Goal: Task Accomplishment & Management: Use online tool/utility

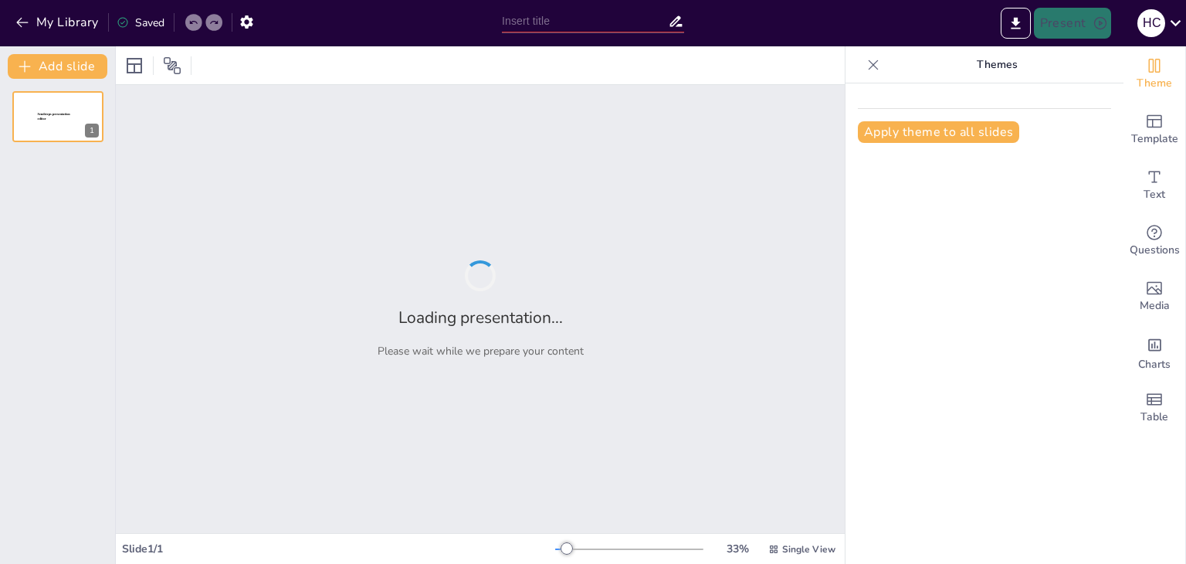
type input "Sistema Eficiente para la Evaluación y Distribución de Becas Estudiantiles"
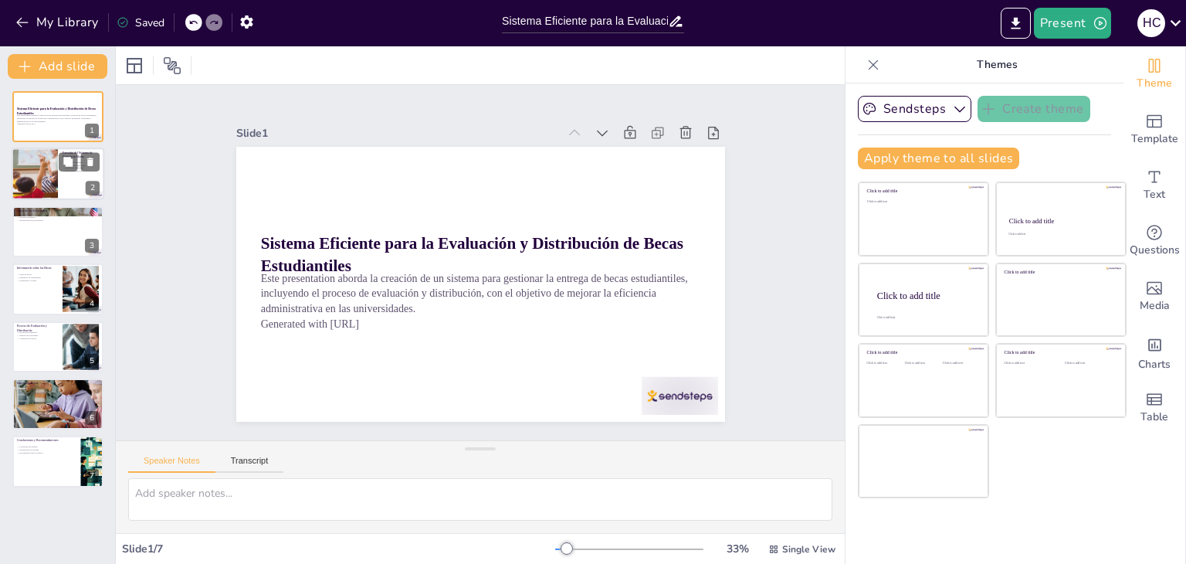
click at [36, 183] on div at bounding box center [35, 174] width 100 height 53
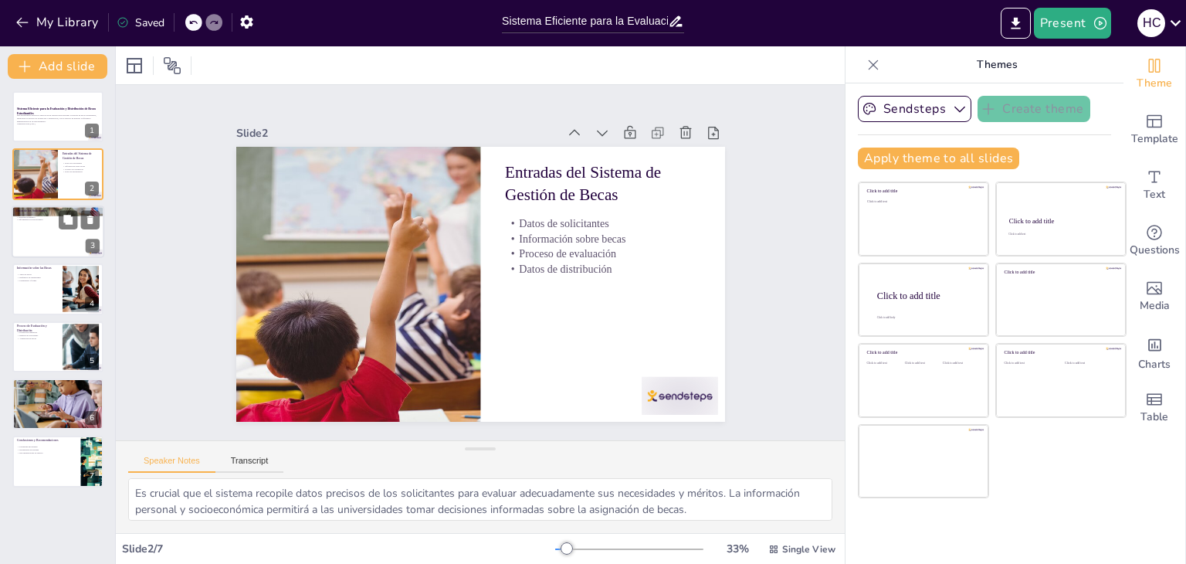
click at [37, 247] on div at bounding box center [58, 231] width 93 height 53
type textarea "Los datos personales son esenciales para identificar a los solicitantes y comun…"
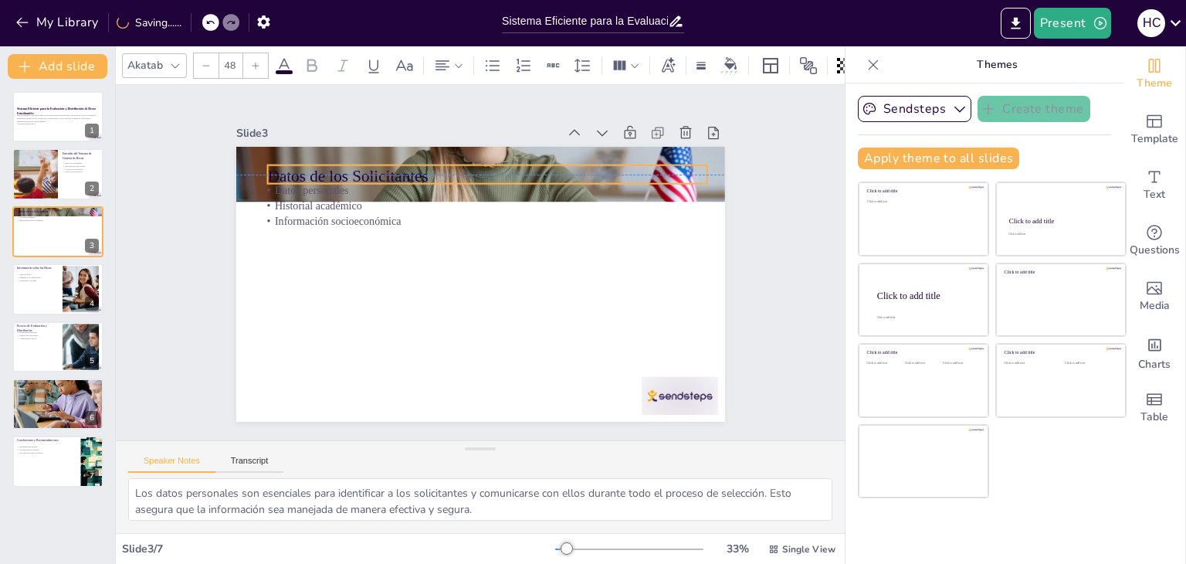
click at [352, 162] on p "Datos de los Solicitantes" at bounding box center [536, 197] width 369 height 277
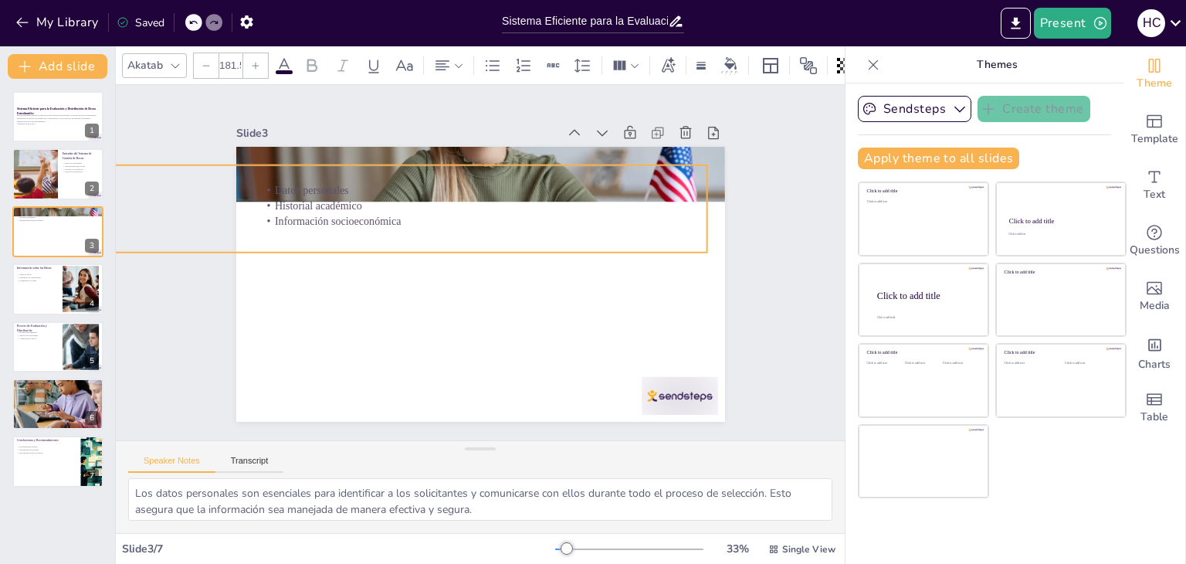
type input "183.5"
drag, startPoint x: 258, startPoint y: 176, endPoint x: 272, endPoint y: 228, distance: 53.6
click at [272, 228] on div "Datos de los Solicitantes Datos personales Historial académico Información soci…" at bounding box center [476, 283] width 535 height 371
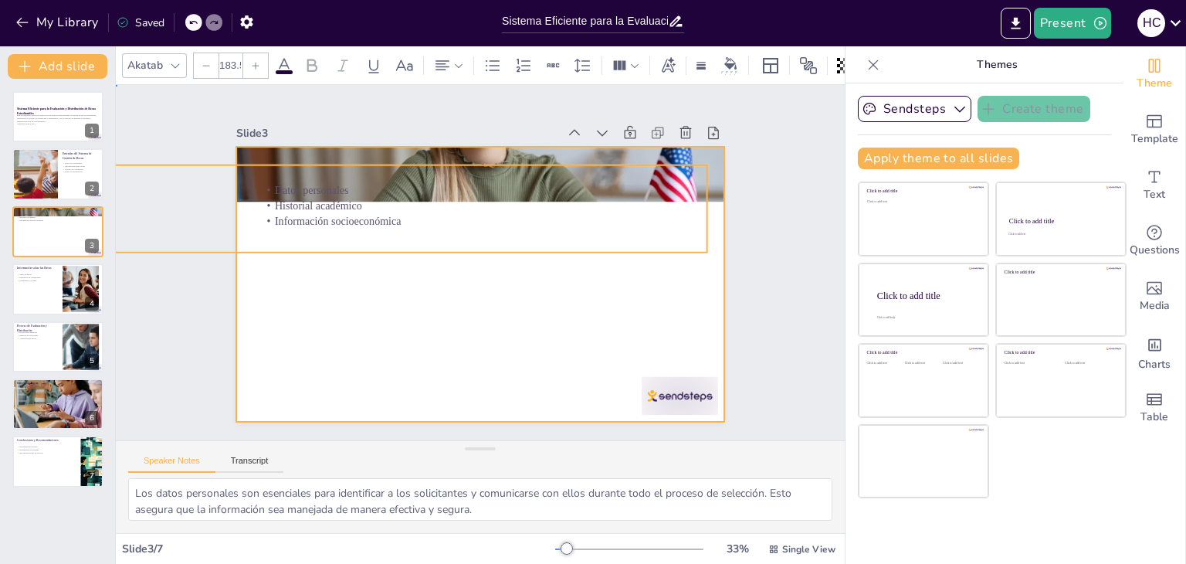
click at [398, 316] on div at bounding box center [476, 284] width 535 height 371
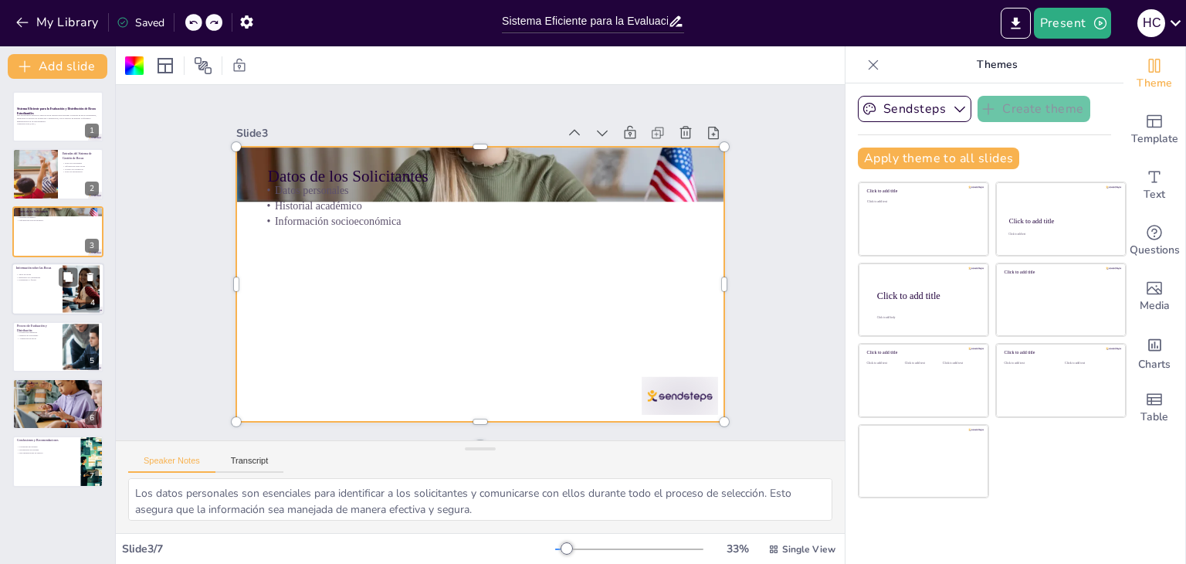
click at [28, 291] on div at bounding box center [58, 289] width 93 height 53
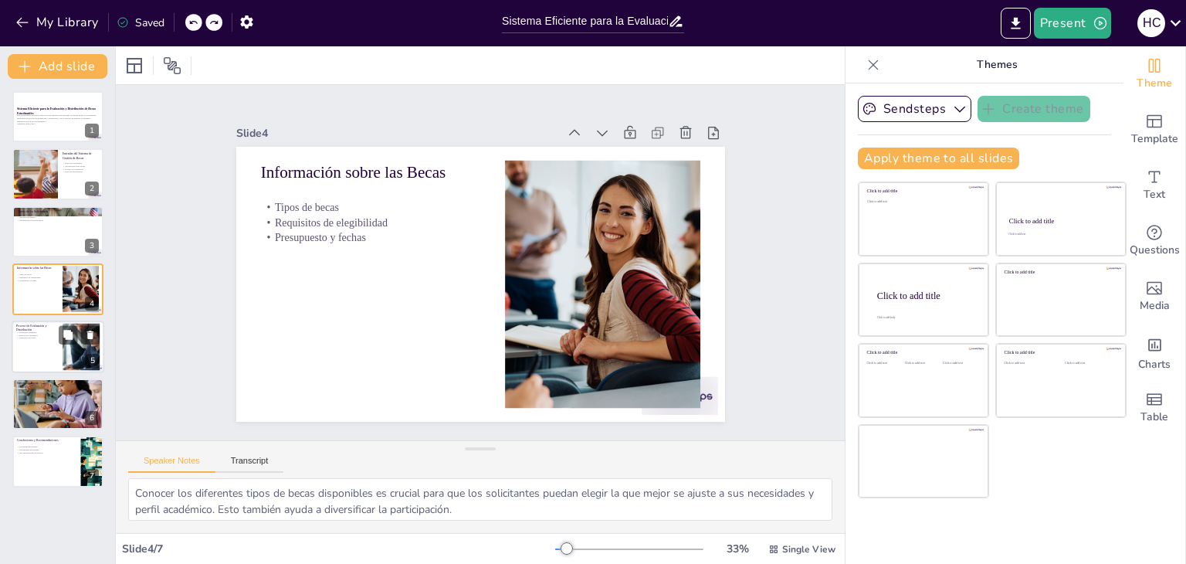
click at [25, 349] on div at bounding box center [58, 347] width 93 height 53
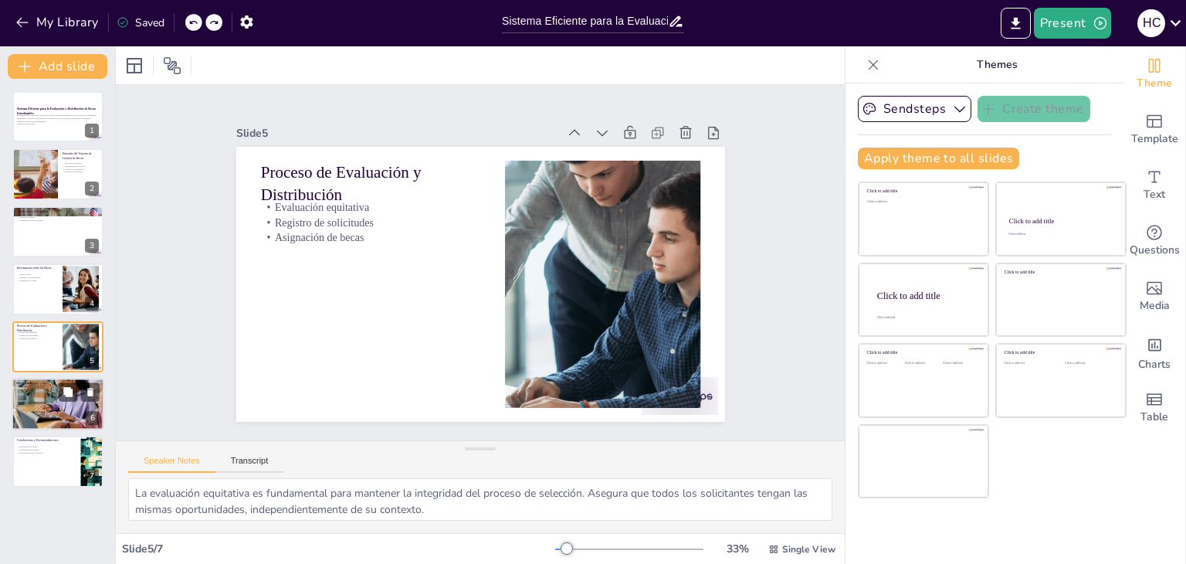
click at [36, 401] on div at bounding box center [58, 404] width 106 height 53
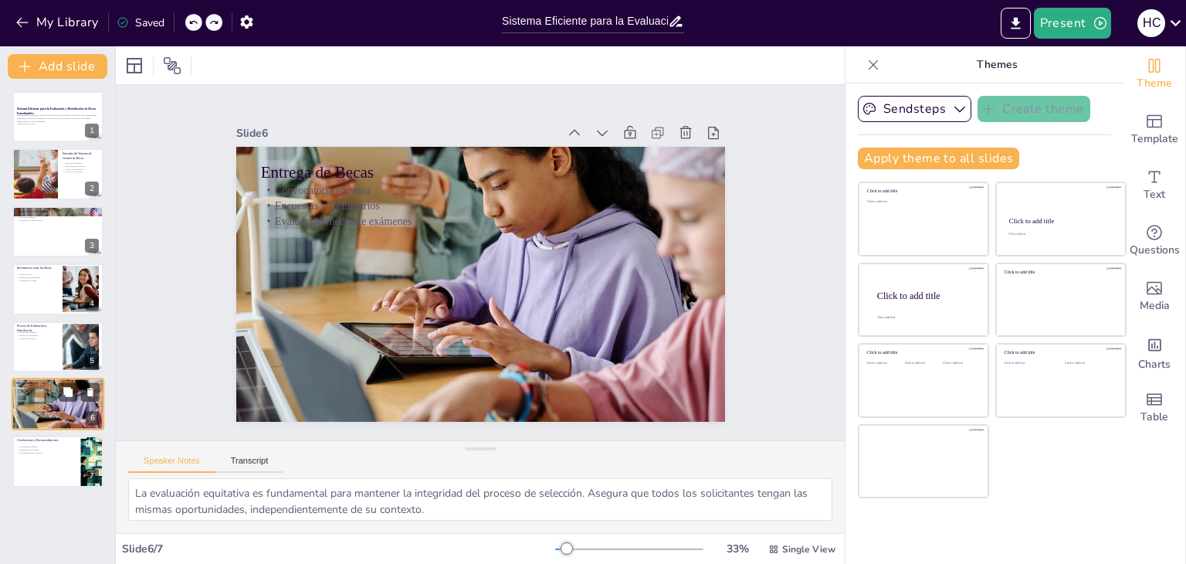
type textarea "La convocatoria en línea es una herramienta poderosa para aumentar la participa…"
click at [239, 464] on button "Transcript" at bounding box center [249, 464] width 69 height 17
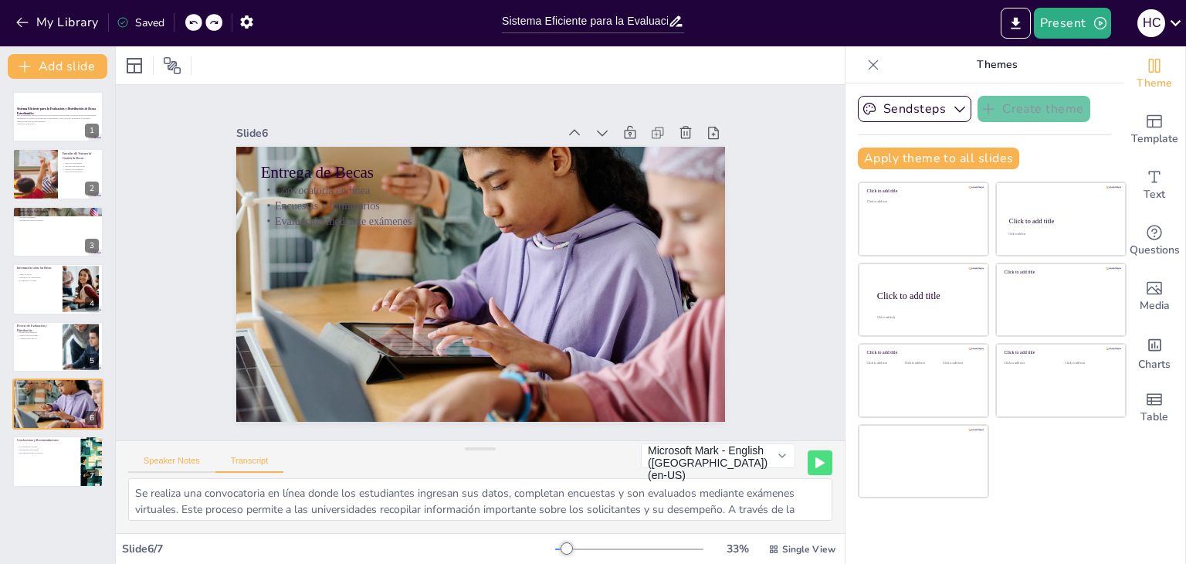
click at [183, 463] on button "Speaker Notes" at bounding box center [171, 464] width 87 height 17
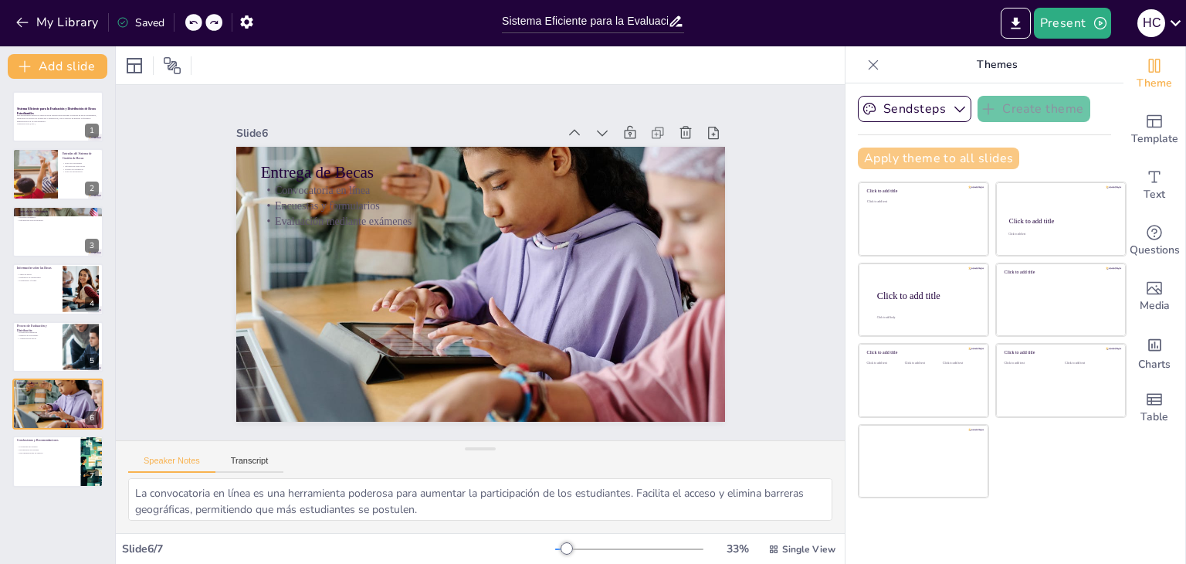
click at [932, 156] on button "Apply theme to all slides" at bounding box center [938, 159] width 161 height 22
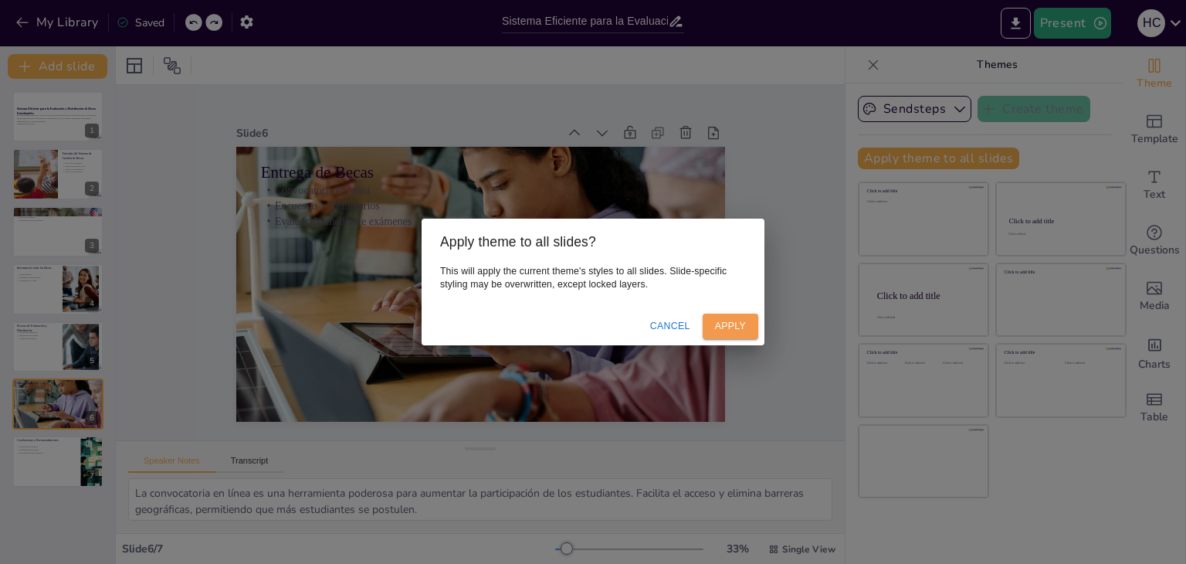
click at [734, 331] on button "Apply" at bounding box center [731, 326] width 56 height 25
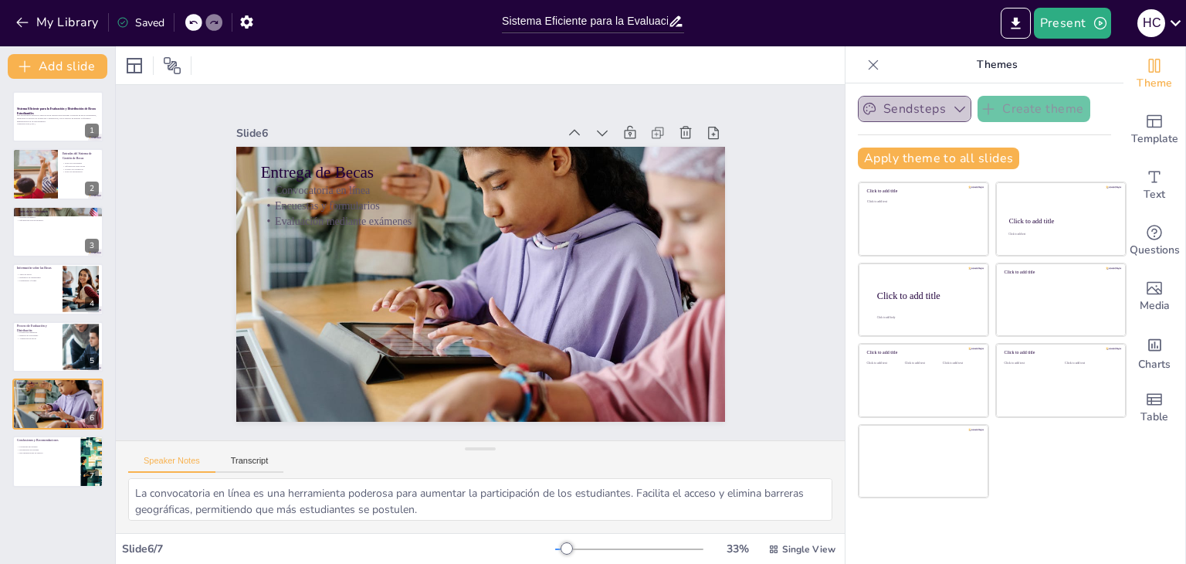
click at [895, 109] on button "Sendsteps" at bounding box center [915, 109] width 114 height 26
click at [892, 162] on span "Sendsteps" at bounding box center [927, 161] width 70 height 15
click at [48, 465] on div at bounding box center [58, 462] width 93 height 53
type textarea "Identificar las fortalezas del sistema es crucial para construir sobre ellas y …"
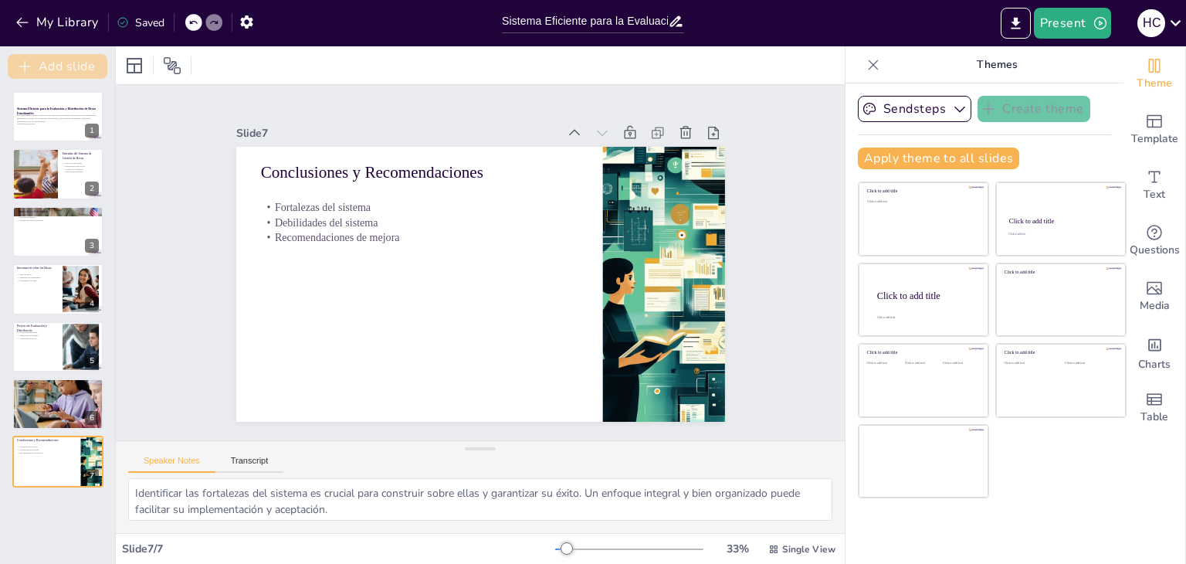
click at [52, 66] on button "Add slide" at bounding box center [58, 66] width 100 height 25
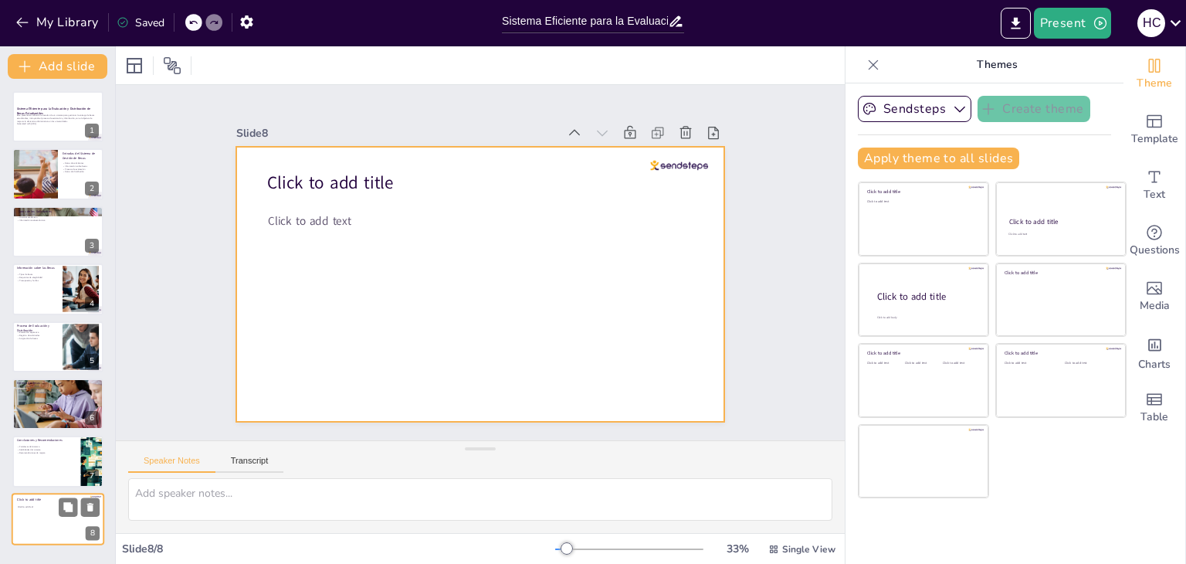
drag, startPoint x: 57, startPoint y: 523, endPoint x: 80, endPoint y: 529, distance: 24.0
click at [80, 529] on div at bounding box center [58, 519] width 93 height 53
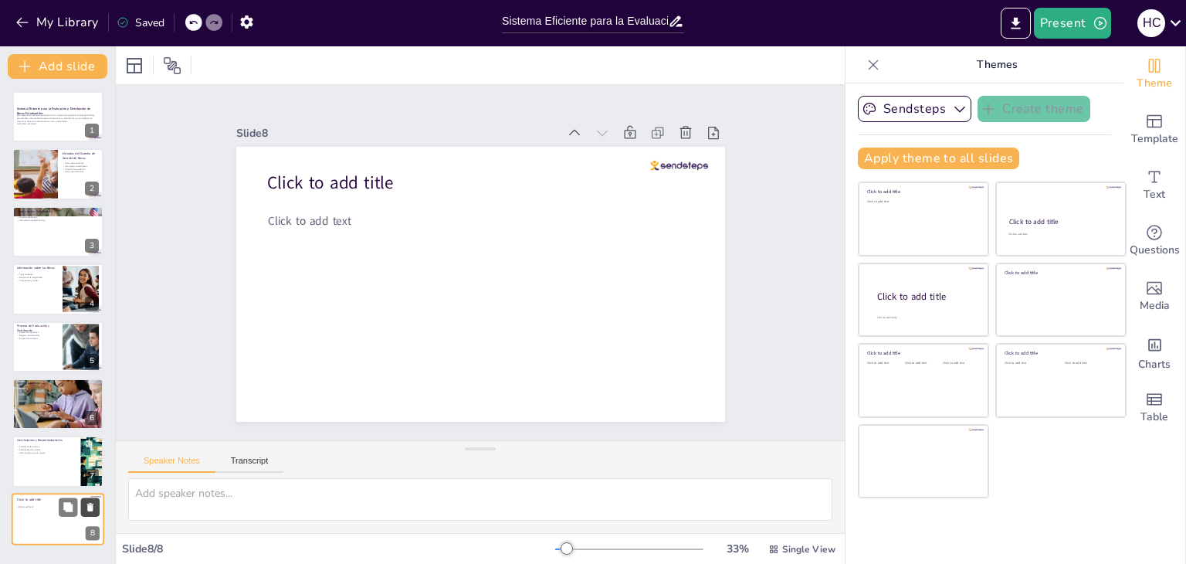
click at [89, 511] on icon at bounding box center [90, 506] width 11 height 11
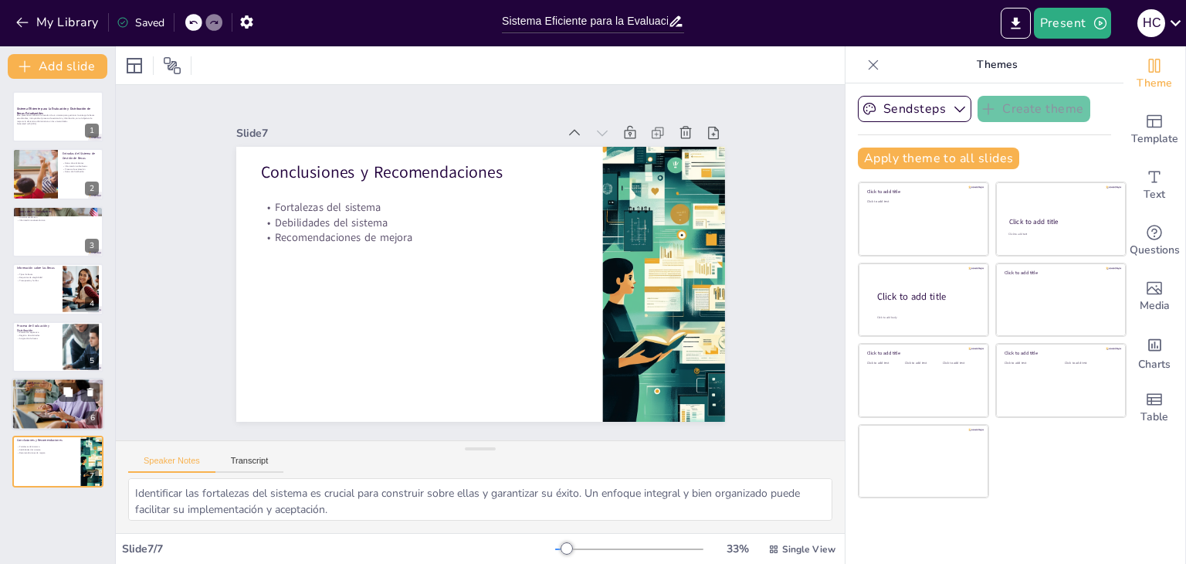
click at [24, 399] on div at bounding box center [58, 404] width 106 height 53
type textarea "La convocatoria en línea es una herramienta poderosa para aumentar la participa…"
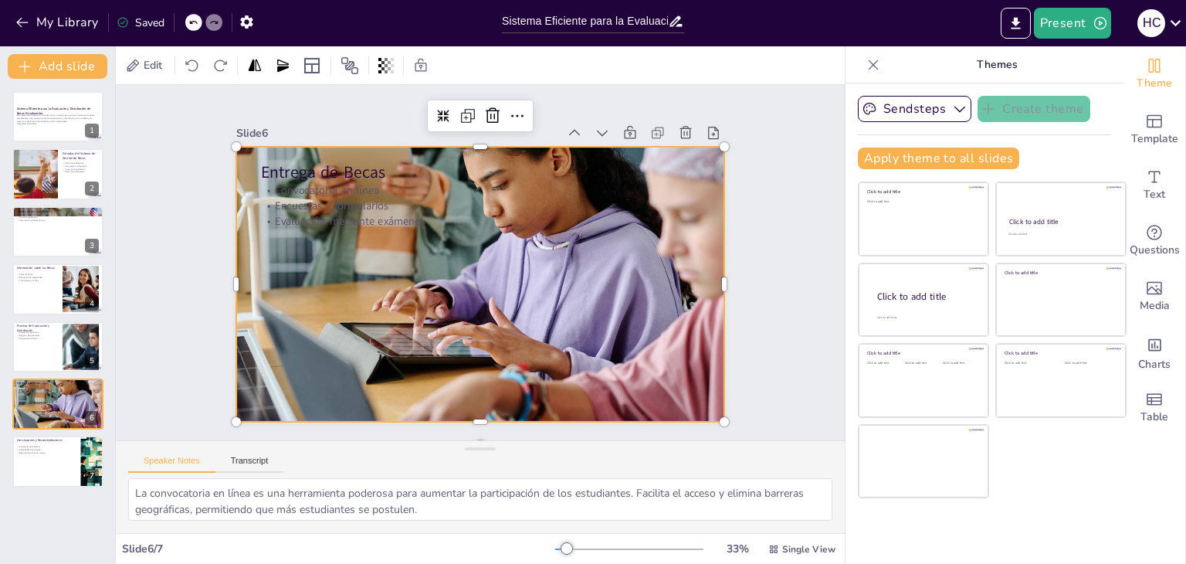
click at [304, 300] on div at bounding box center [464, 277] width 578 height 599
click at [528, 113] on icon at bounding box center [537, 122] width 18 height 18
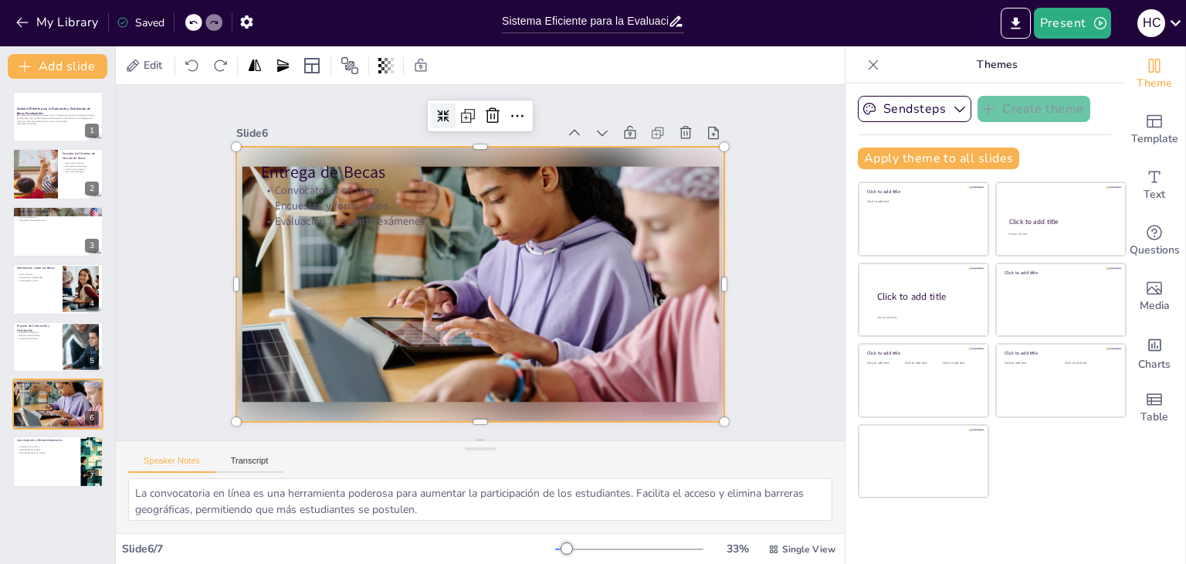
click at [467, 110] on icon at bounding box center [474, 110] width 15 height 15
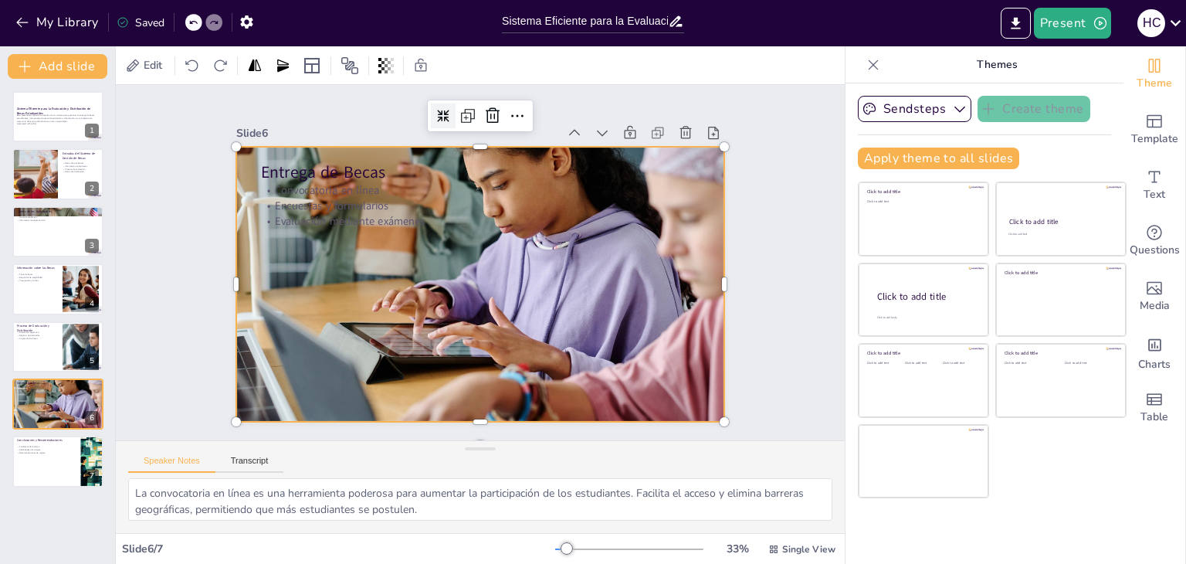
click at [497, 110] on icon at bounding box center [505, 113] width 17 height 17
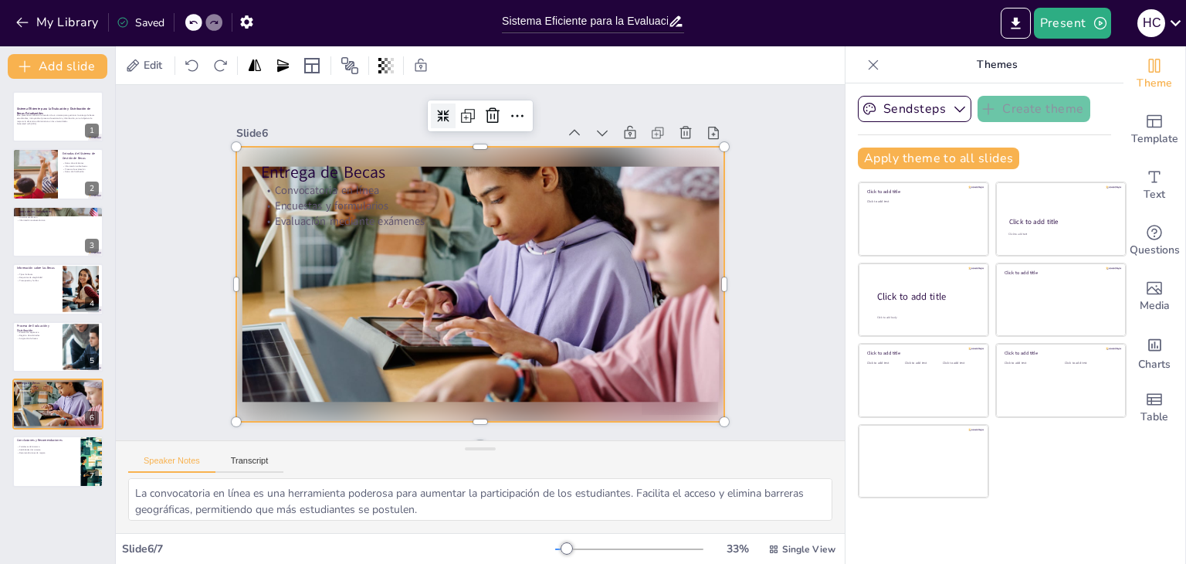
click at [513, 109] on icon at bounding box center [522, 117] width 18 height 18
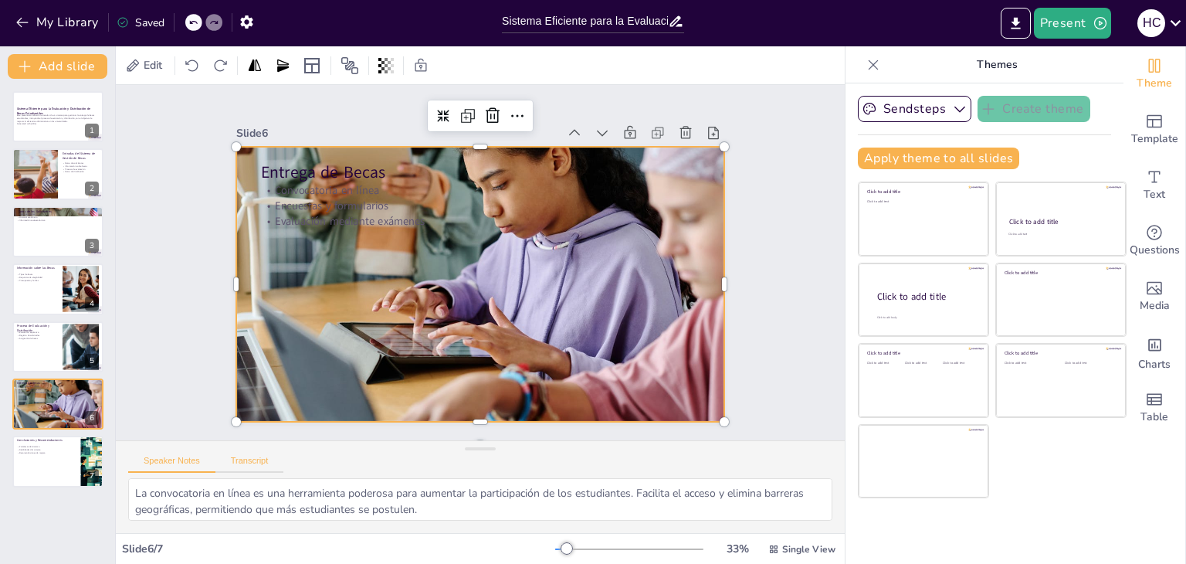
click at [249, 460] on button "Transcript" at bounding box center [249, 464] width 69 height 17
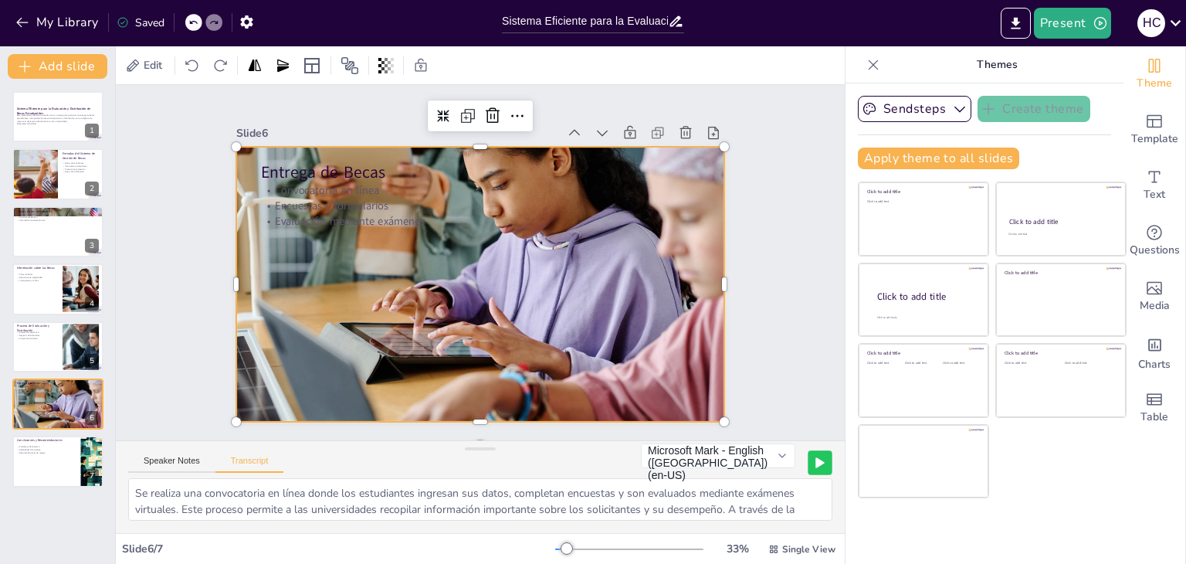
click at [816, 458] on button at bounding box center [820, 462] width 24 height 24
click at [738, 458] on button "Microsoft Mark - English (United States) (en-US)" at bounding box center [687, 455] width 154 height 25
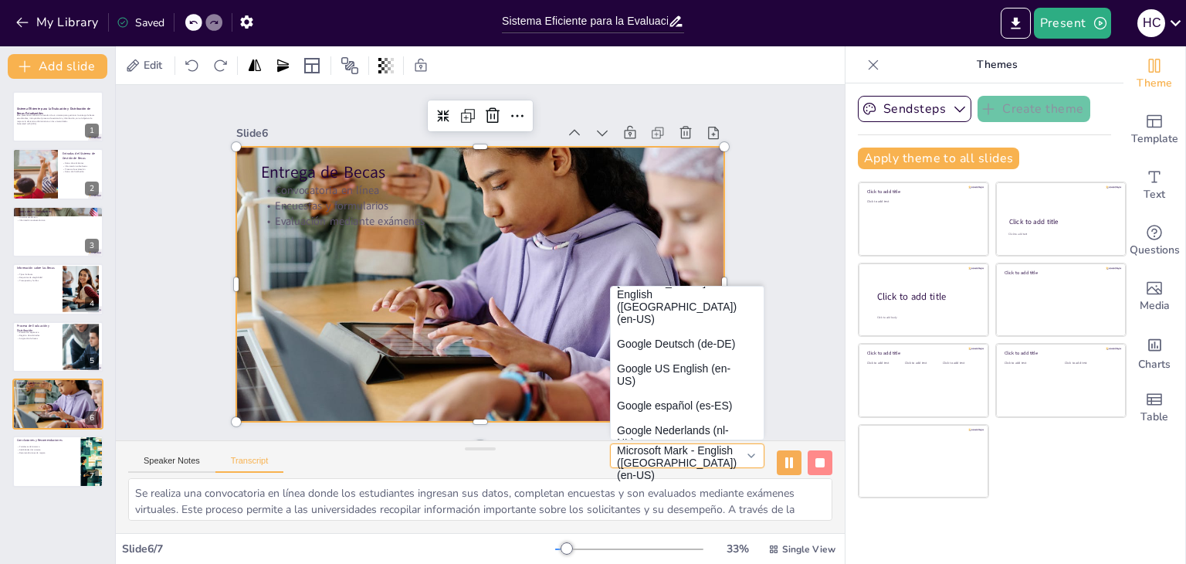
scroll to position [140, 0]
click at [656, 394] on button "Google español (es-ES)" at bounding box center [687, 406] width 153 height 25
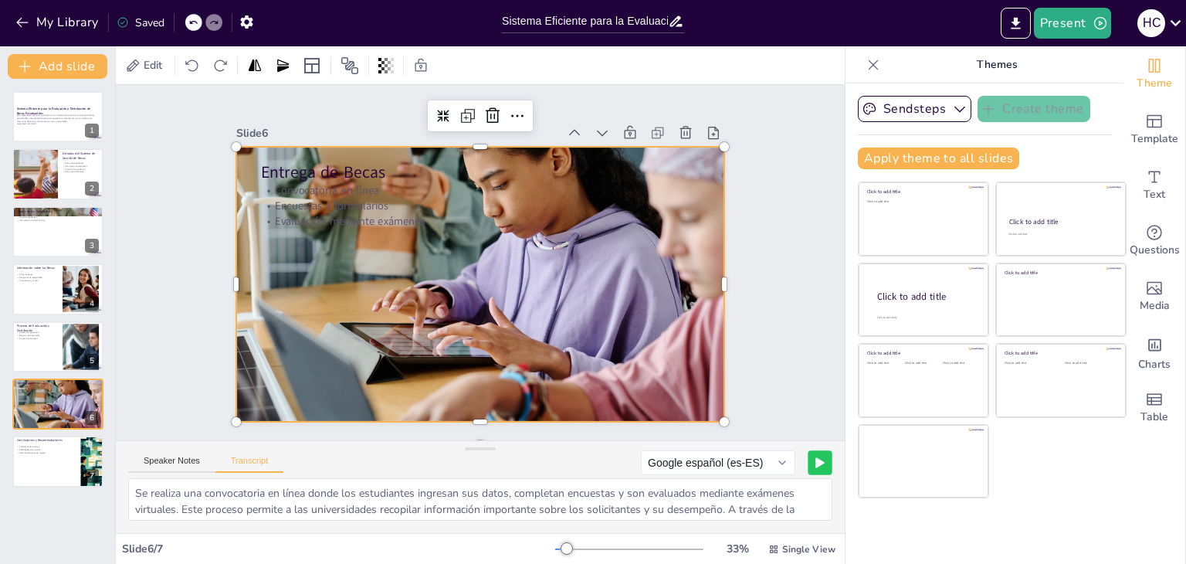
click at [808, 467] on button at bounding box center [820, 462] width 24 height 24
click at [32, 180] on div at bounding box center [35, 174] width 100 height 53
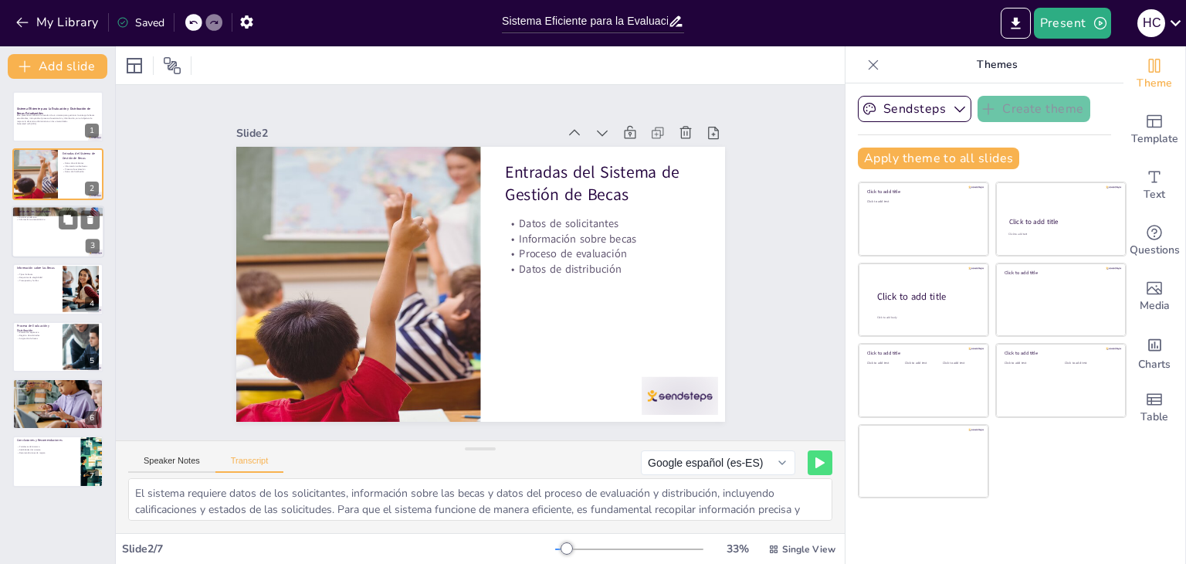
click at [32, 228] on div at bounding box center [58, 231] width 93 height 53
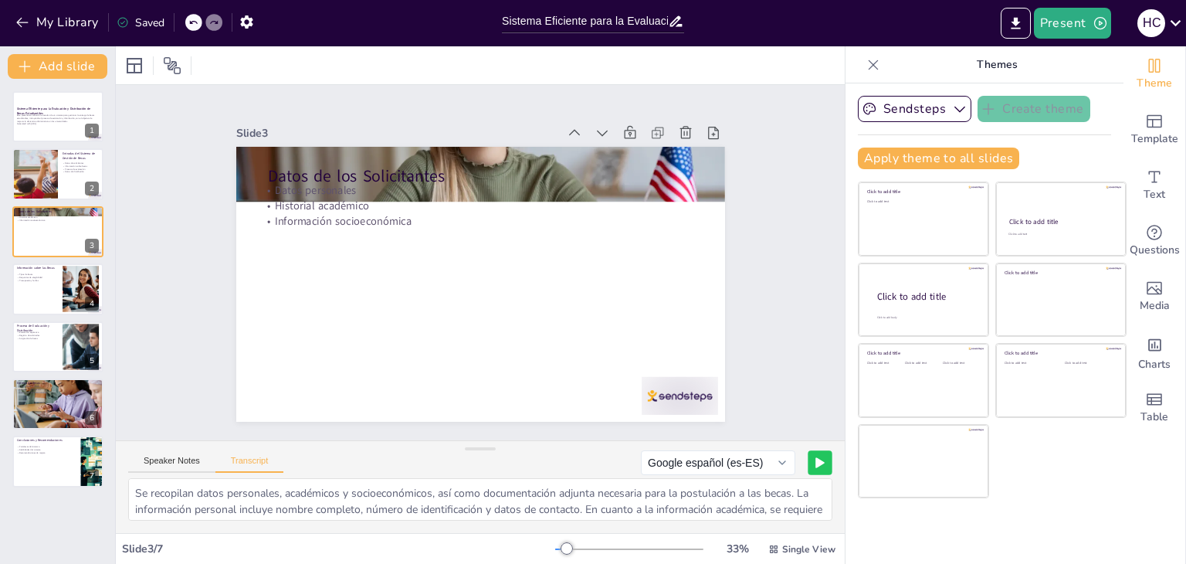
click at [816, 460] on icon at bounding box center [820, 462] width 9 height 11
click at [49, 159] on div at bounding box center [35, 174] width 100 height 53
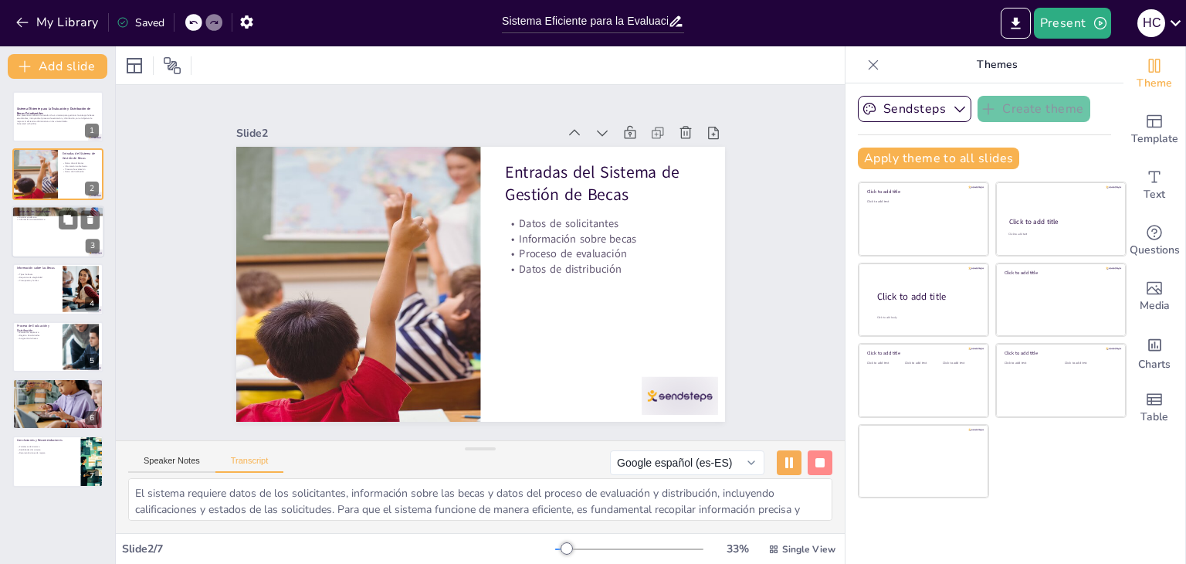
click at [42, 238] on div at bounding box center [58, 231] width 93 height 53
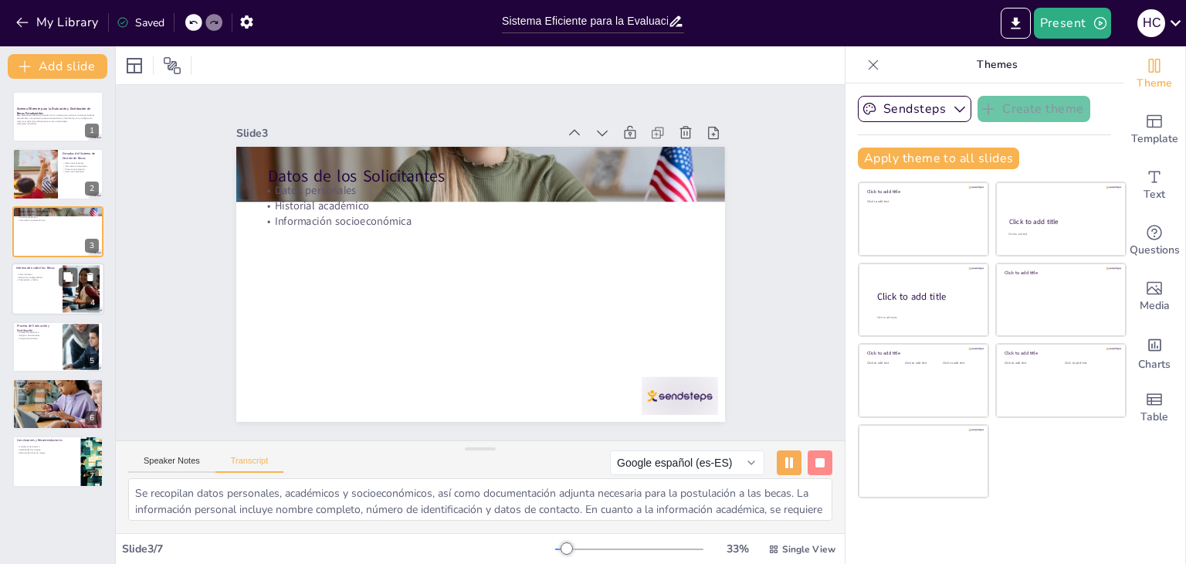
click at [29, 284] on div at bounding box center [58, 289] width 93 height 53
type textarea "Se definen tipos de becas, requisitos de elegibilidad, presupuesto disponible y…"
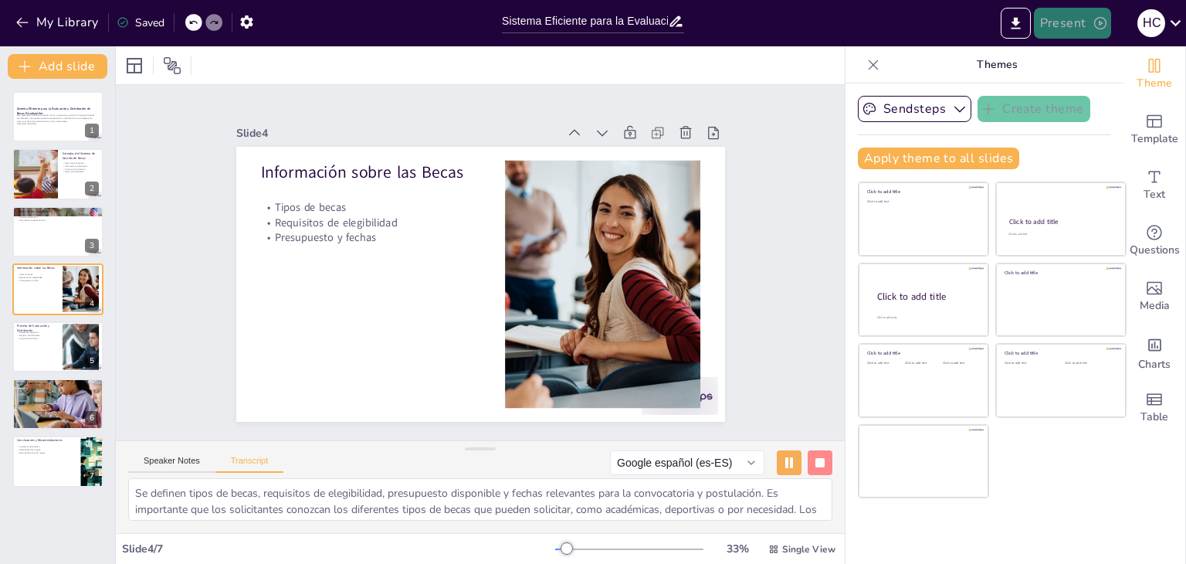
click at [1062, 19] on button "Present" at bounding box center [1072, 23] width 77 height 31
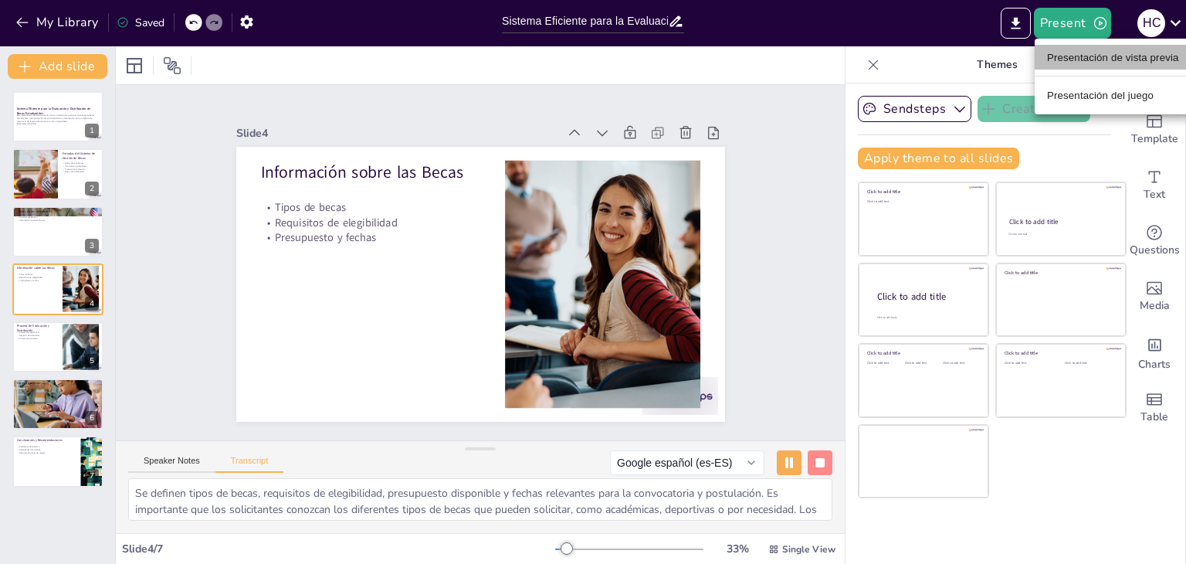
click at [1079, 60] on font "Presentación de vista previa" at bounding box center [1113, 58] width 132 height 12
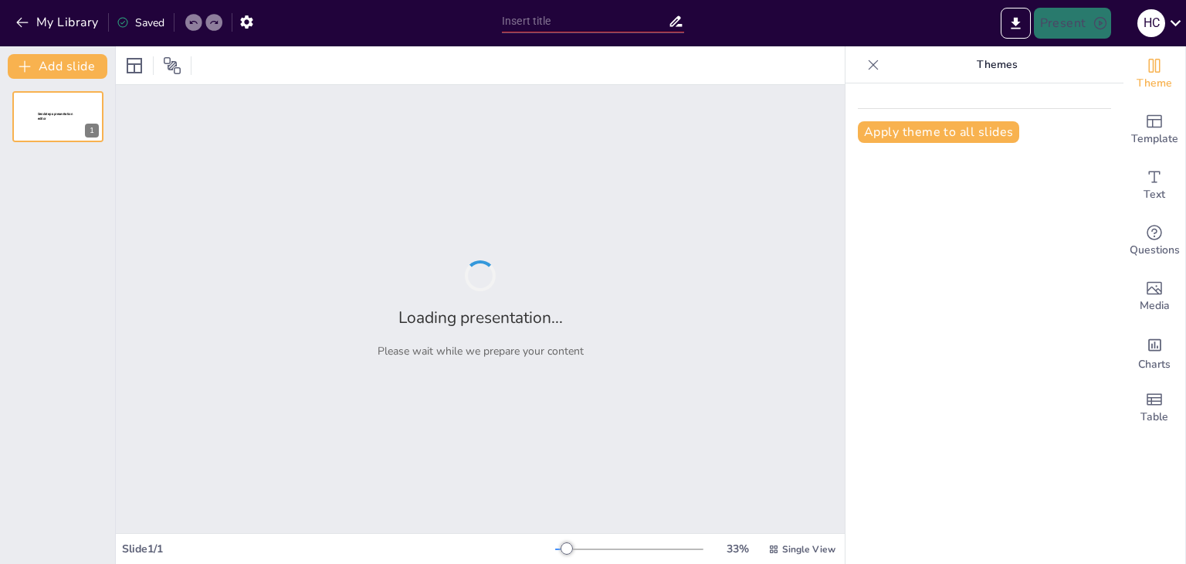
type input "Sistema Eficiente para la Evaluación y Distribución de Becas Estudiantiles"
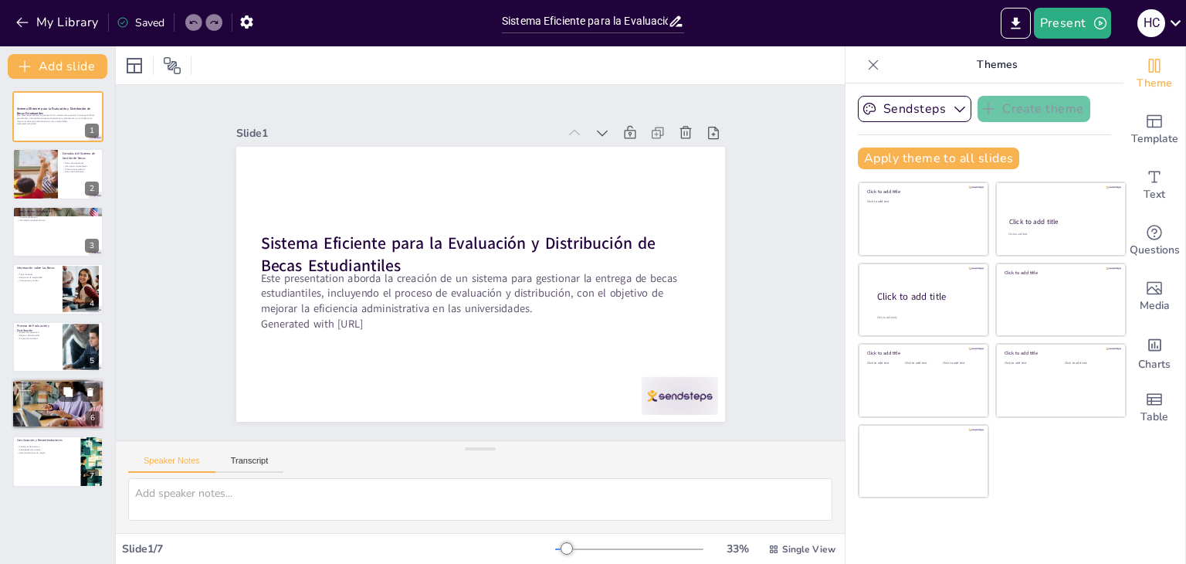
click at [49, 399] on div at bounding box center [58, 404] width 93 height 53
type textarea "La convocatoria en línea es una herramienta poderosa para aumentar la participa…"
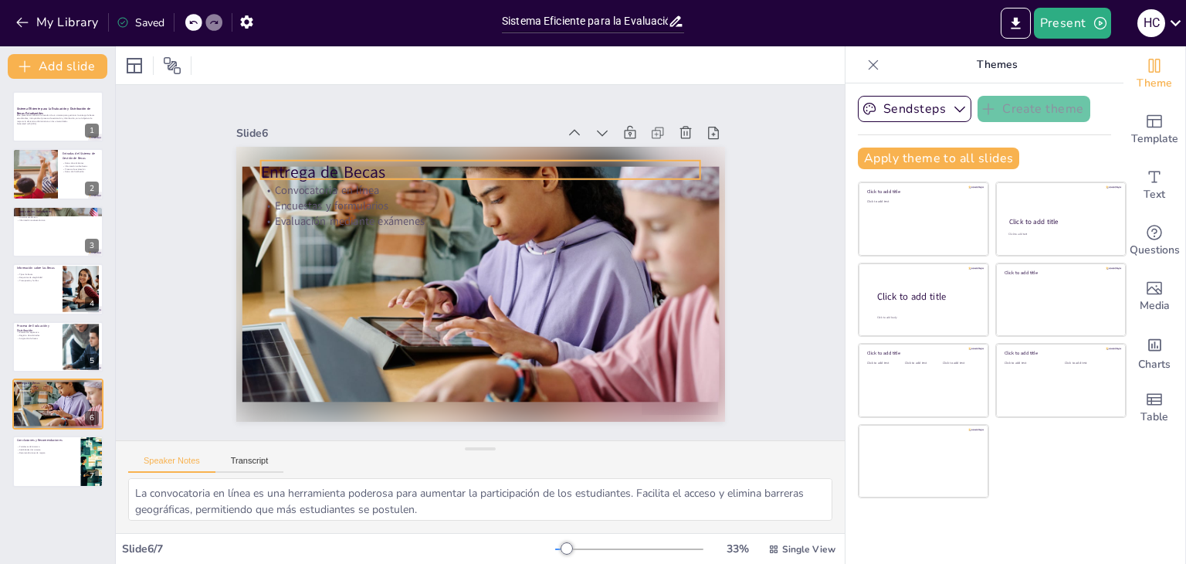
click at [270, 166] on p "Entrega de Becas" at bounding box center [490, 172] width 440 height 69
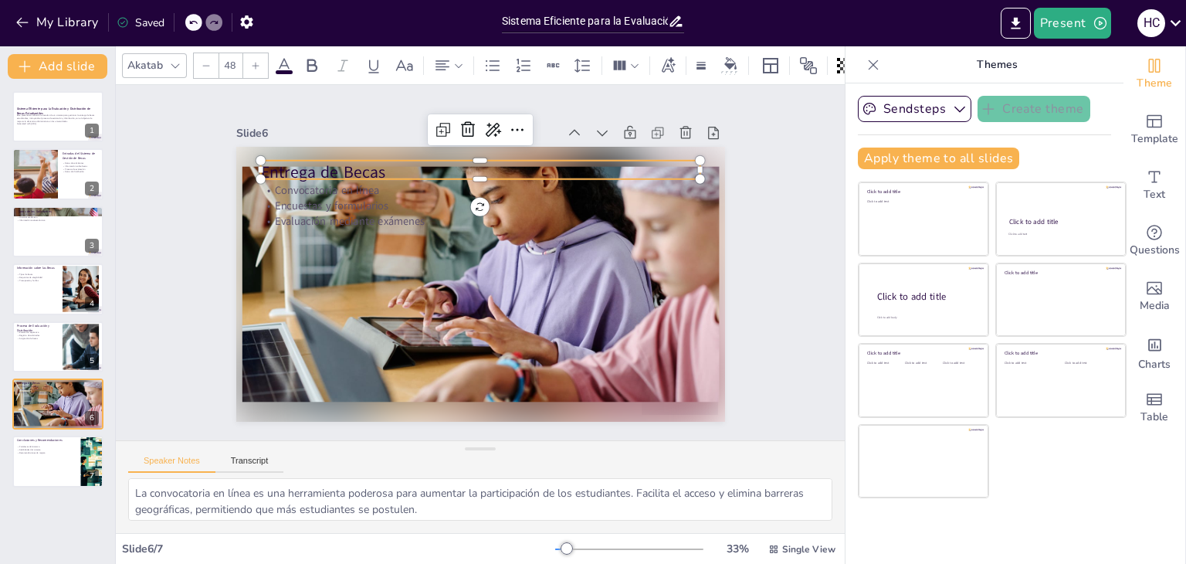
click at [253, 63] on icon at bounding box center [255, 65] width 9 height 9
click at [253, 61] on icon at bounding box center [255, 65] width 9 height 9
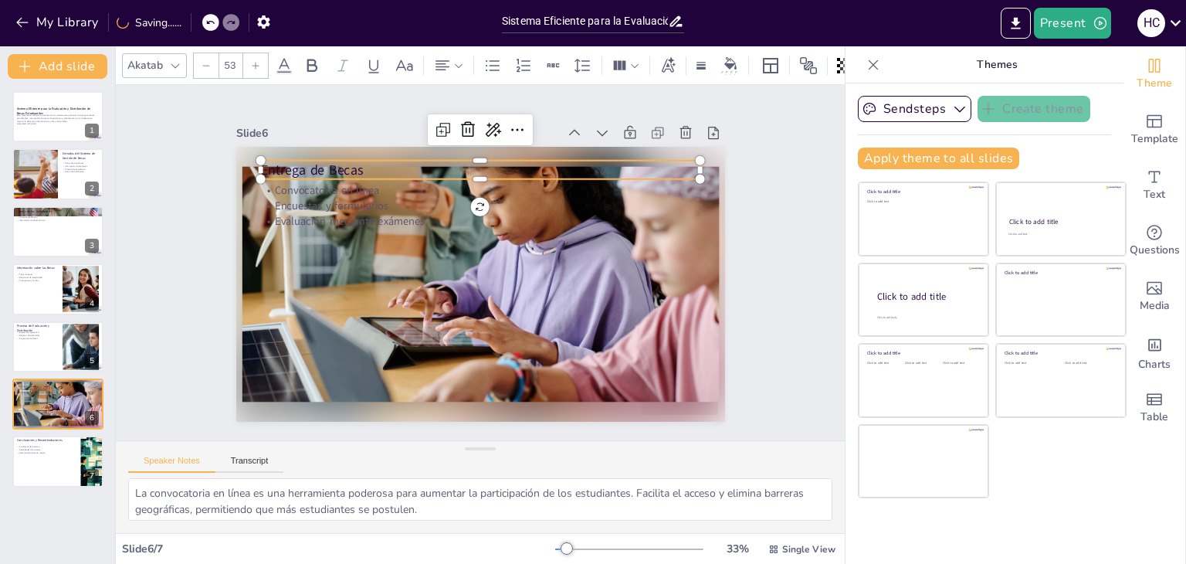
click at [253, 61] on icon at bounding box center [255, 65] width 9 height 9
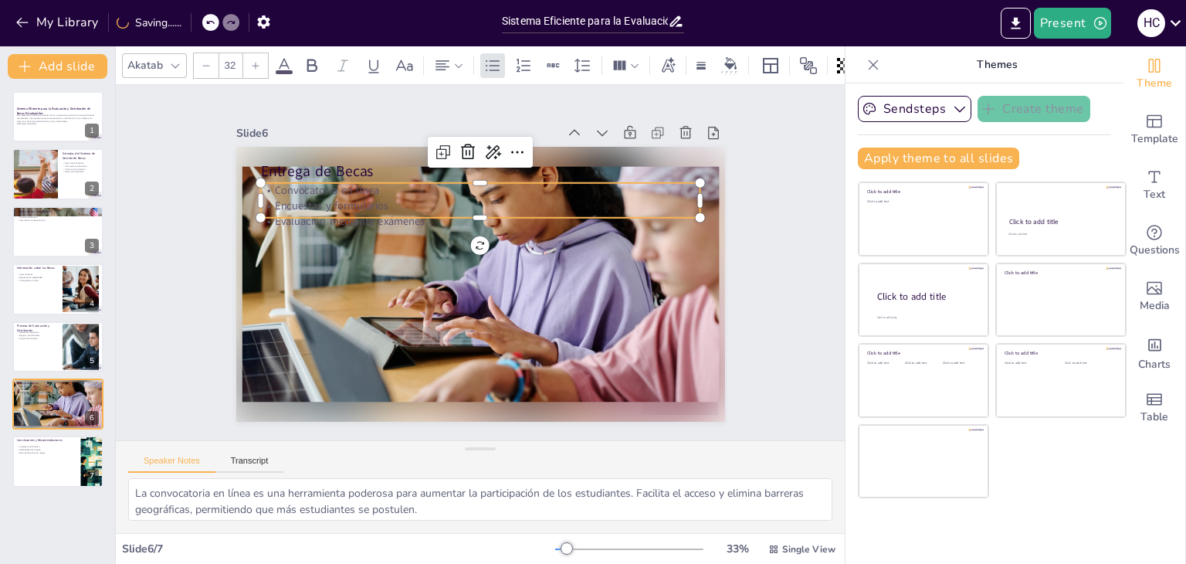
click at [298, 202] on p "Encuestas y formularios" at bounding box center [485, 205] width 439 height 61
click at [258, 62] on icon at bounding box center [255, 65] width 9 height 9
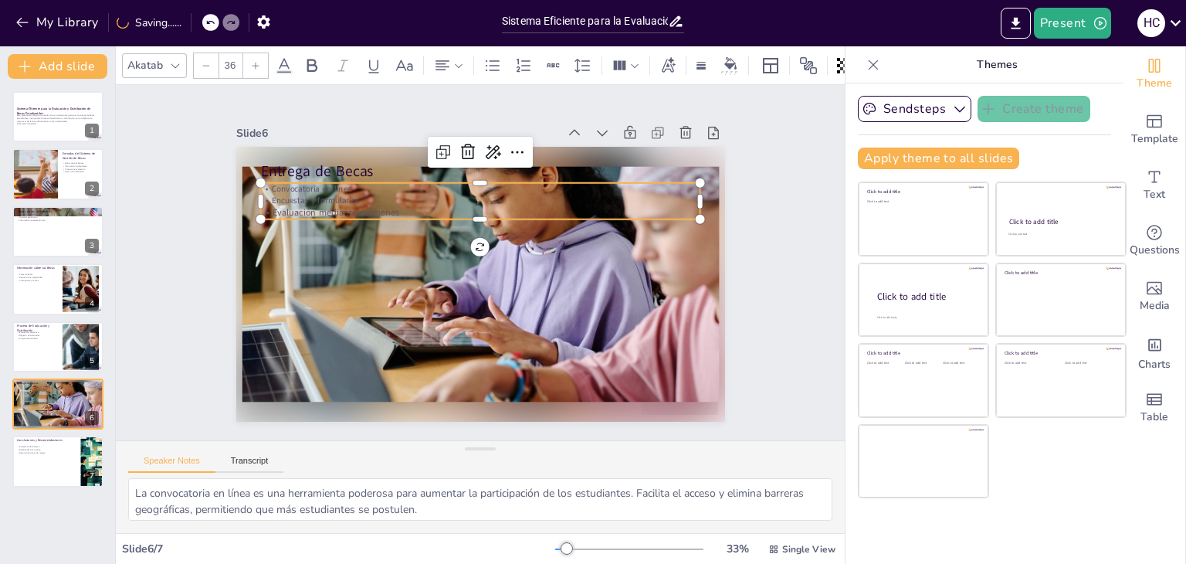
click at [258, 62] on icon at bounding box center [255, 65] width 9 height 9
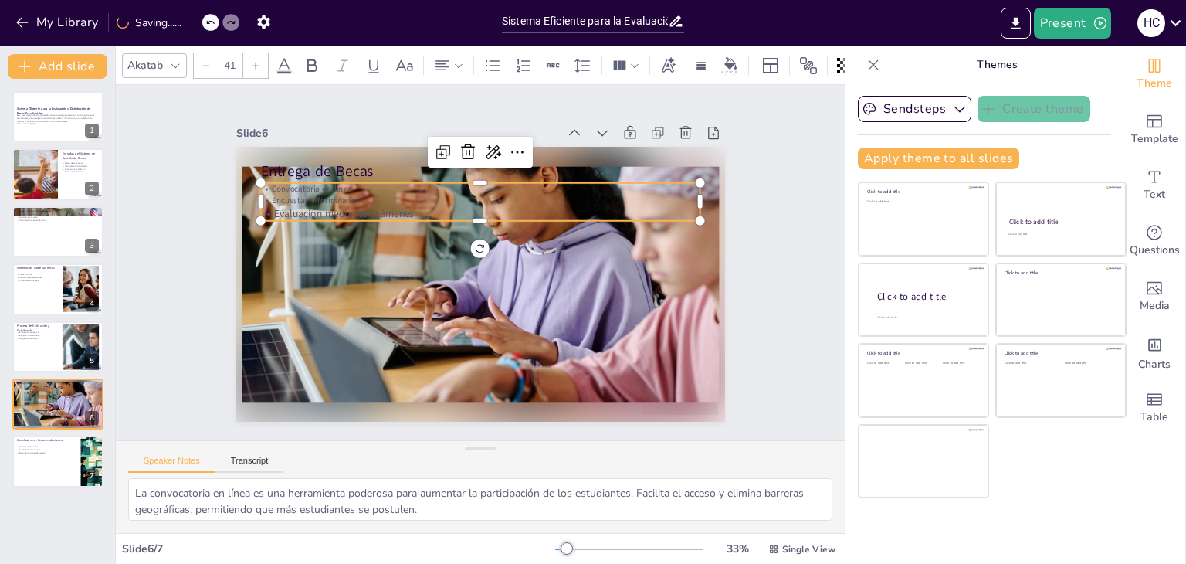
click at [258, 62] on icon at bounding box center [255, 65] width 9 height 9
click at [267, 188] on p "Convocatoria en línea" at bounding box center [480, 189] width 440 height 12
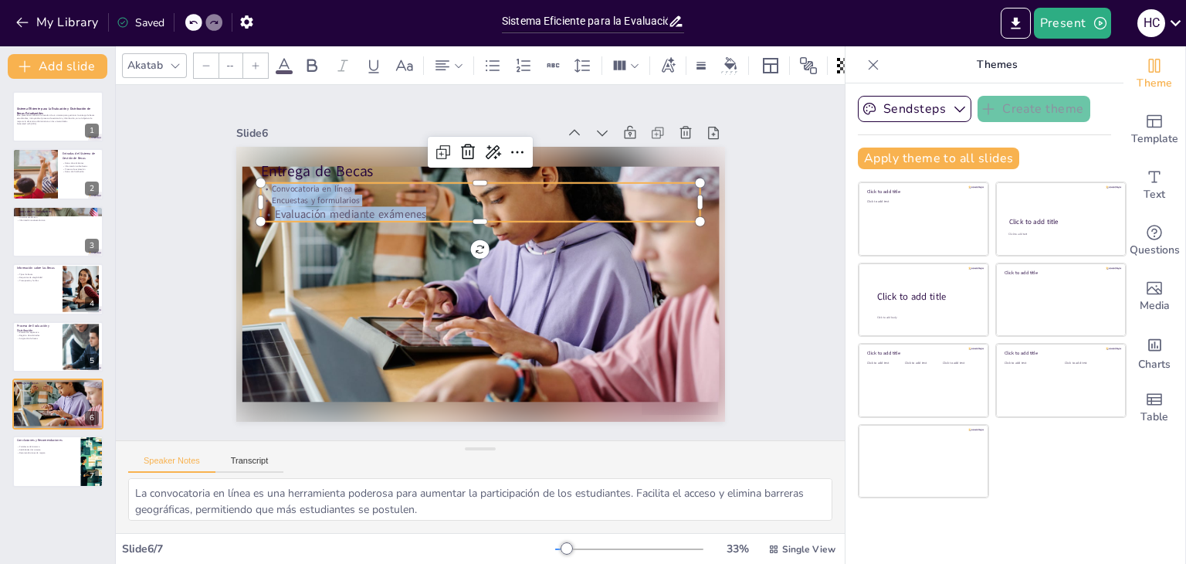
drag, startPoint x: 262, startPoint y: 185, endPoint x: 441, endPoint y: 209, distance: 180.9
click at [441, 209] on div "Convocatoria en línea Encuestas y formularios Evaluación mediante exámenes" at bounding box center [487, 203] width 442 height 85
click at [260, 66] on div at bounding box center [255, 65] width 25 height 25
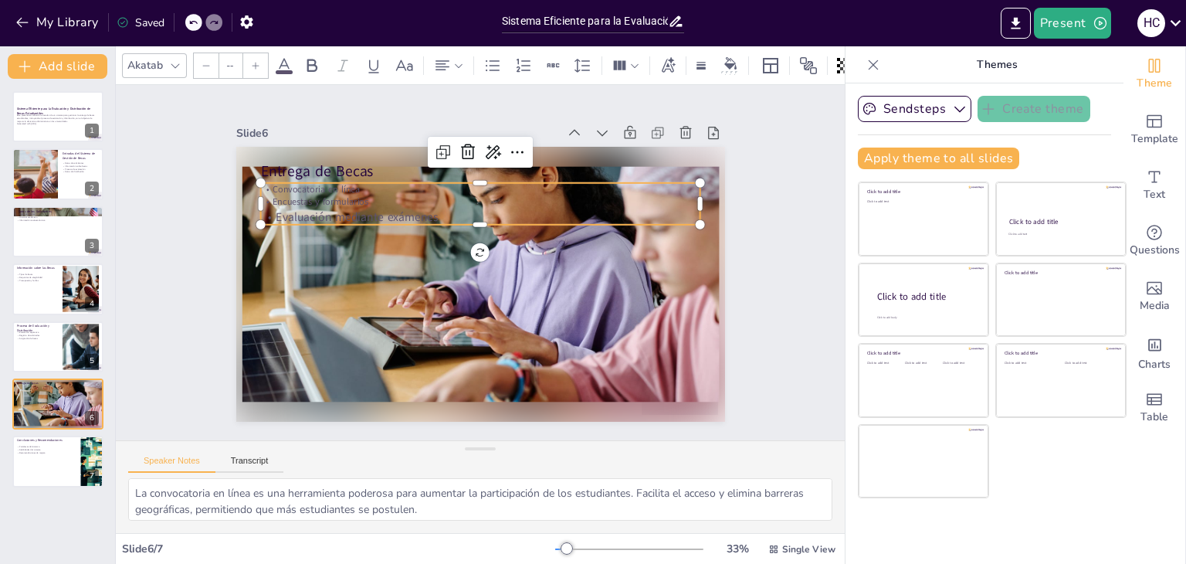
click at [260, 66] on div at bounding box center [255, 65] width 25 height 25
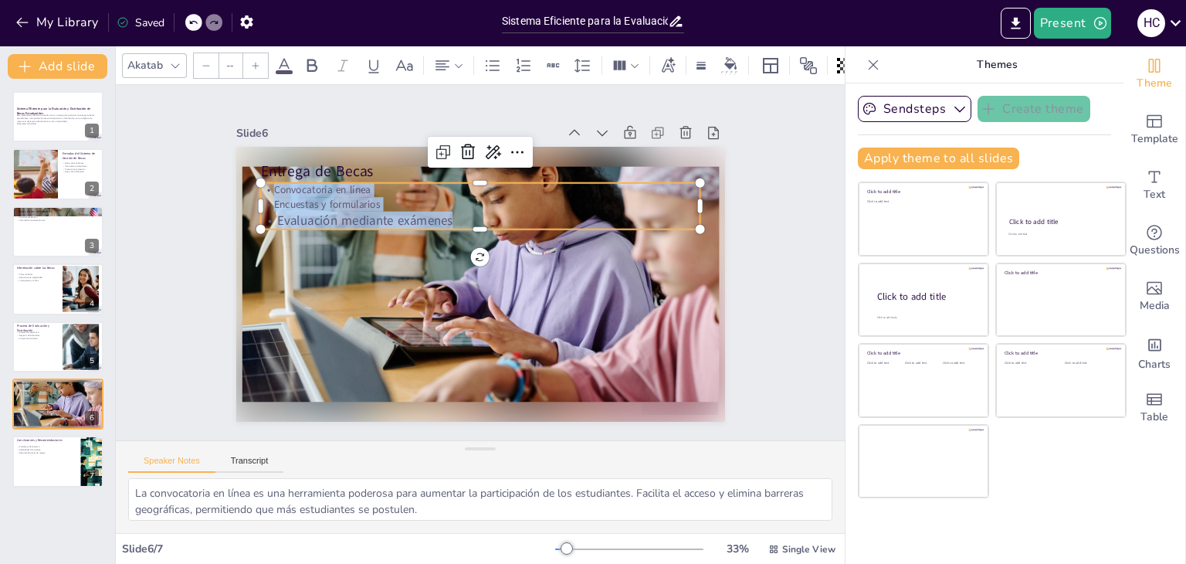
click at [260, 66] on div at bounding box center [255, 65] width 25 height 25
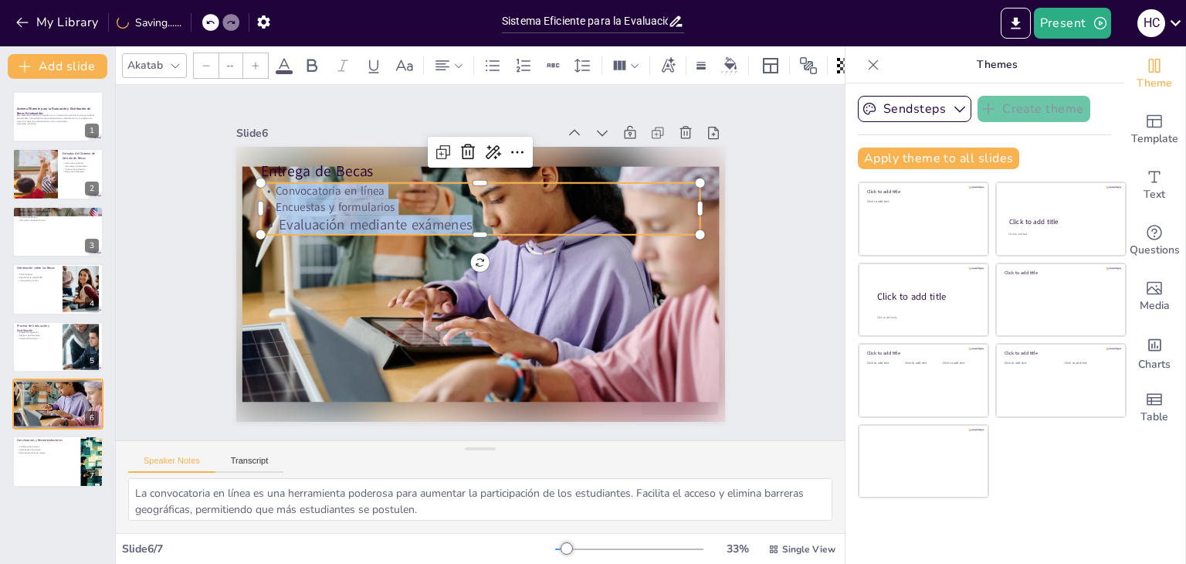
click at [260, 66] on div at bounding box center [255, 65] width 25 height 25
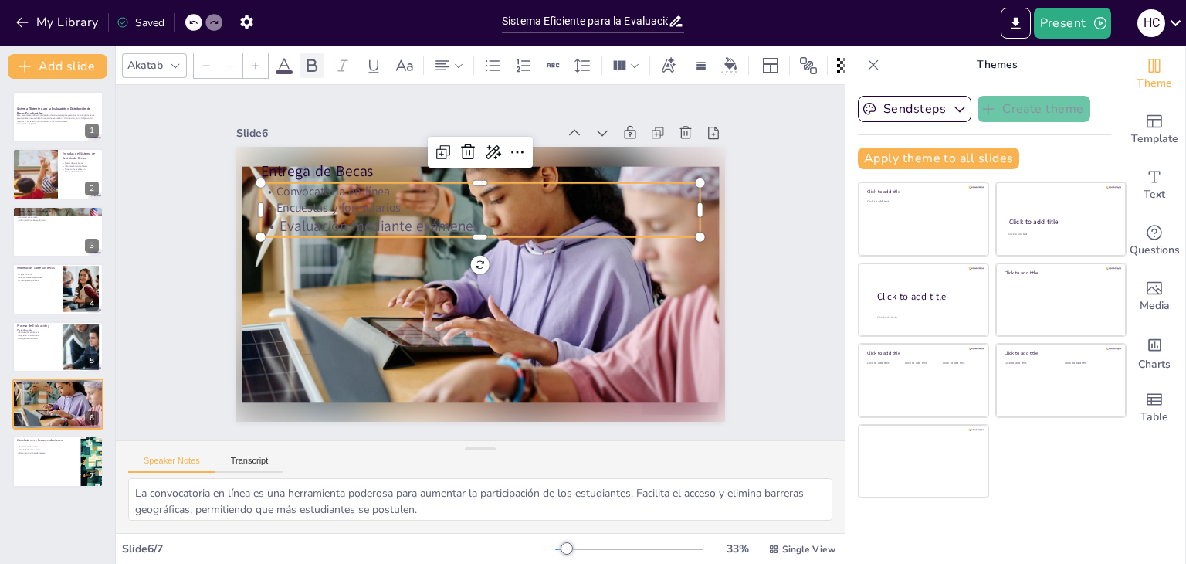
click at [310, 59] on icon at bounding box center [312, 65] width 10 height 13
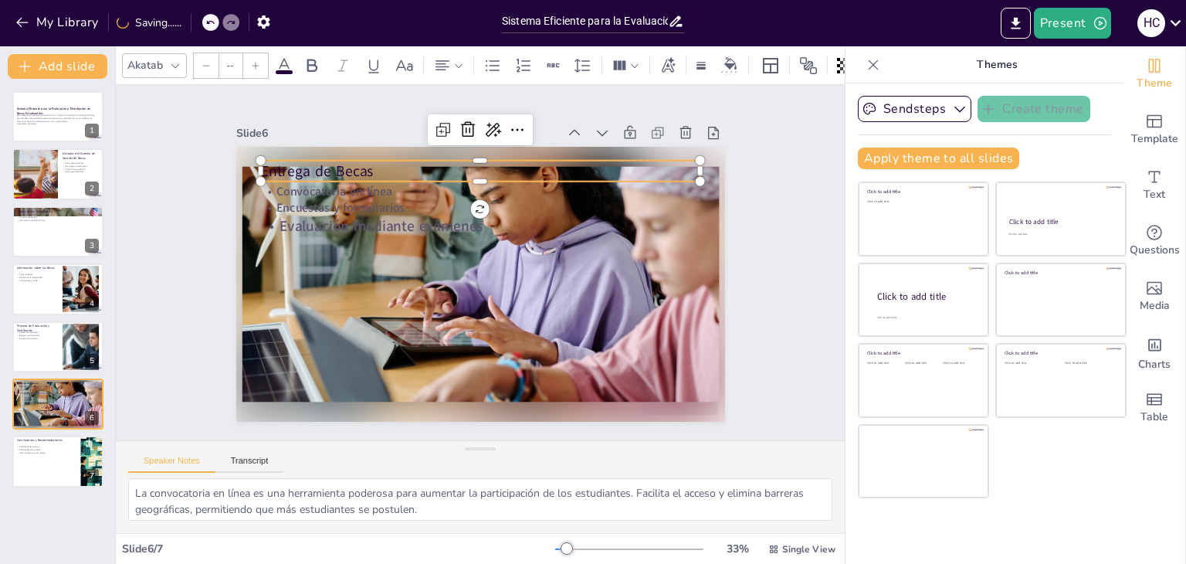
type input "58"
click at [296, 165] on p "Entrega de Becas" at bounding box center [489, 171] width 439 height 66
click at [307, 56] on icon at bounding box center [312, 65] width 19 height 19
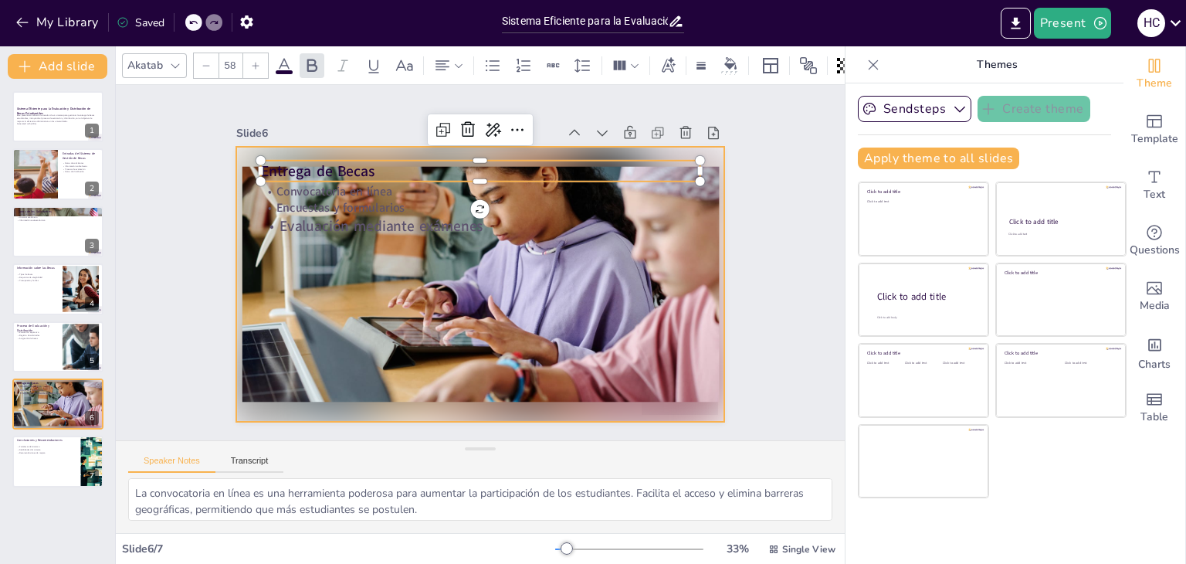
click at [397, 269] on div at bounding box center [480, 284] width 489 height 275
